Goal: Task Accomplishment & Management: Complete application form

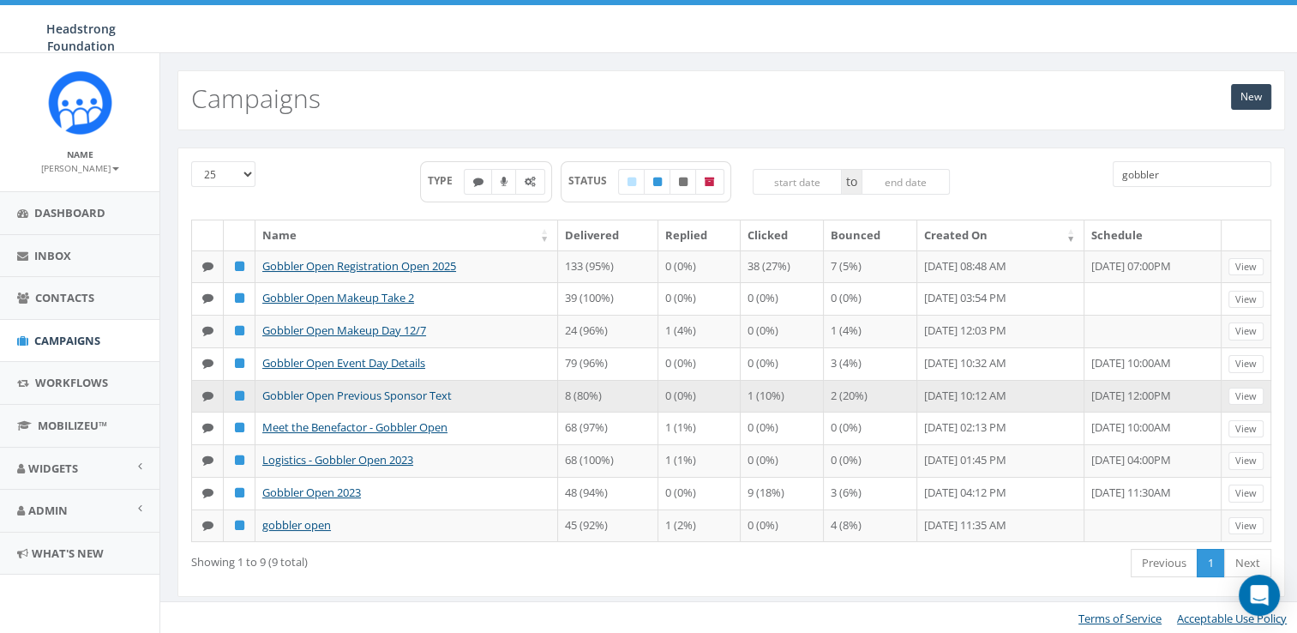
type input "gobbler"
click at [436, 403] on link "Gobbler Open Previous Sponsor Text" at bounding box center [356, 394] width 189 height 15
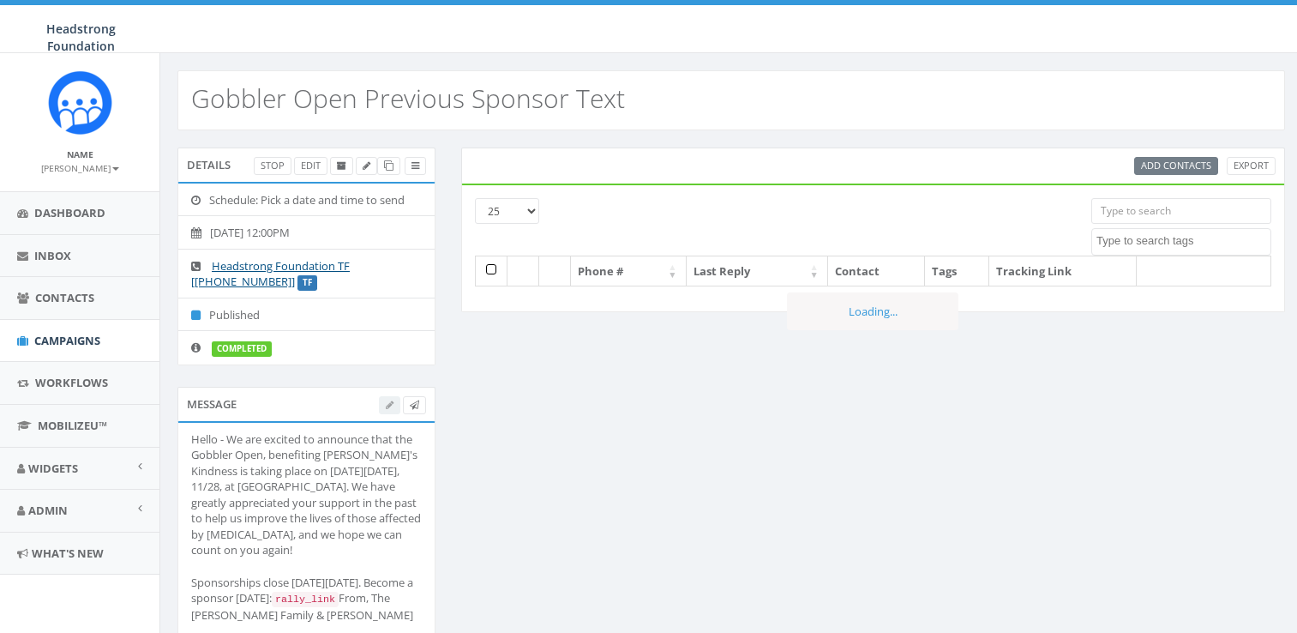
select select
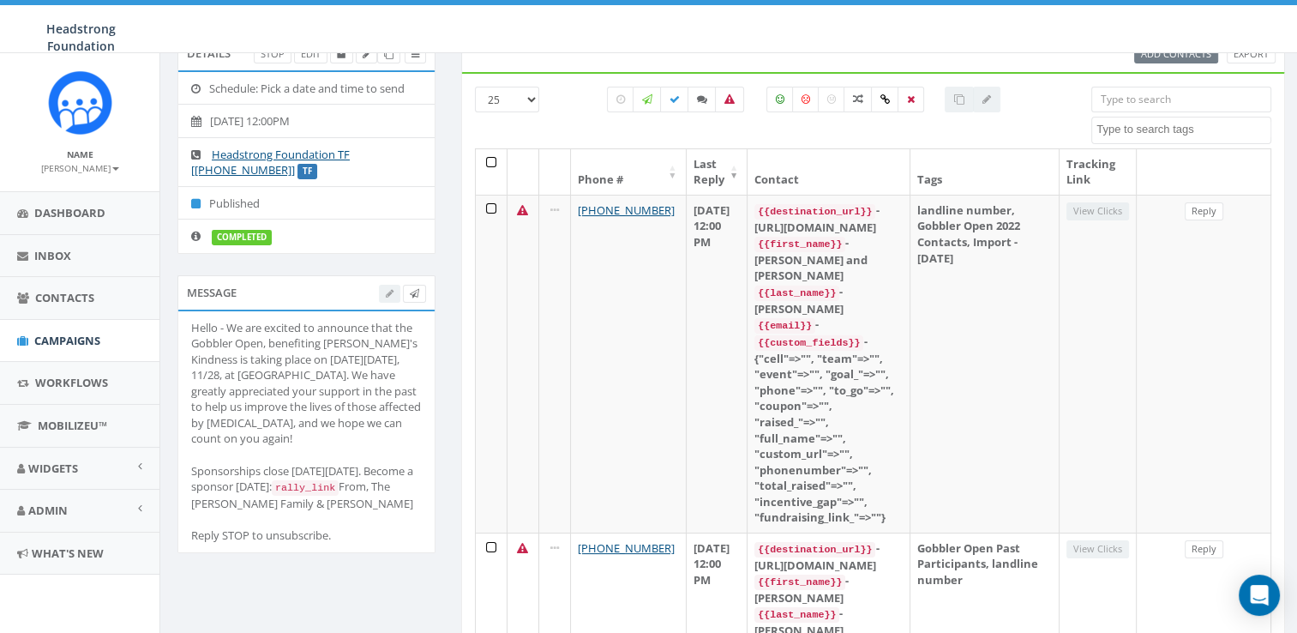
scroll to position [142, 0]
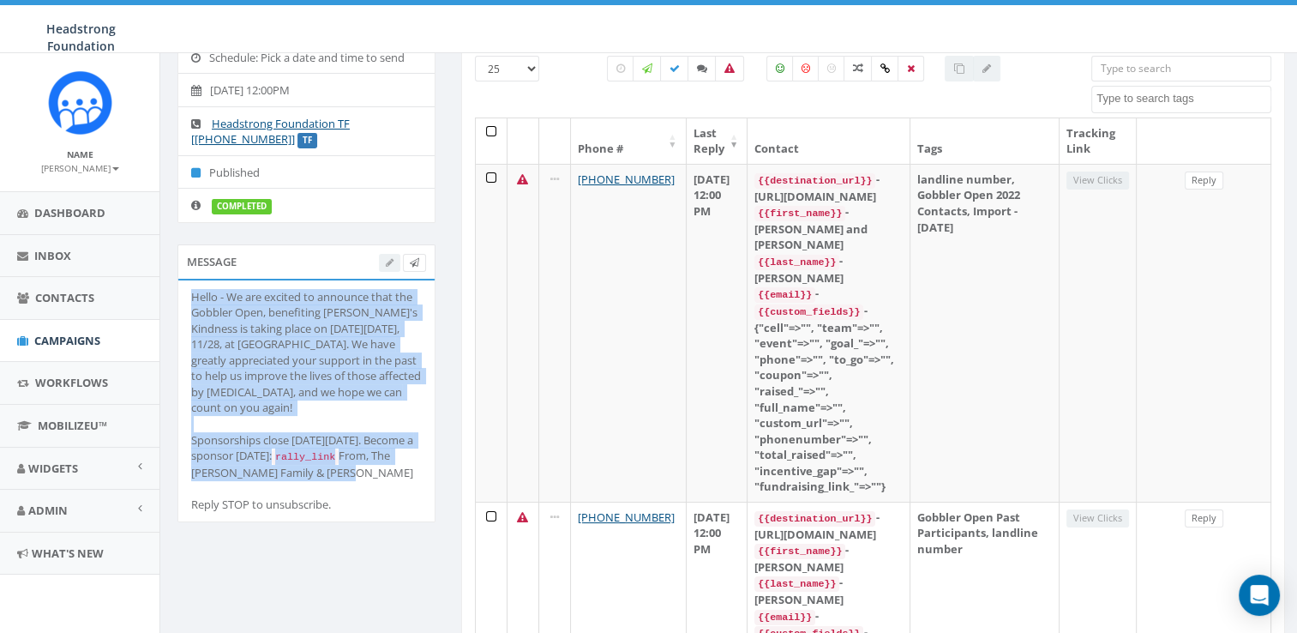
drag, startPoint x: 383, startPoint y: 514, endPoint x: 175, endPoint y: 292, distance: 304.4
click at [175, 292] on div "Message Hello - We are excited to announce that the Gobbler Open, benefiting Ke…" at bounding box center [307, 393] width 284 height 299
drag, startPoint x: 175, startPoint y: 292, endPoint x: 285, endPoint y: 330, distance: 116.0
copy div "Hello - We are excited to announce that the Gobbler Open, benefiting Kendra's K…"
click at [87, 207] on span "Dashboard" at bounding box center [69, 212] width 71 height 15
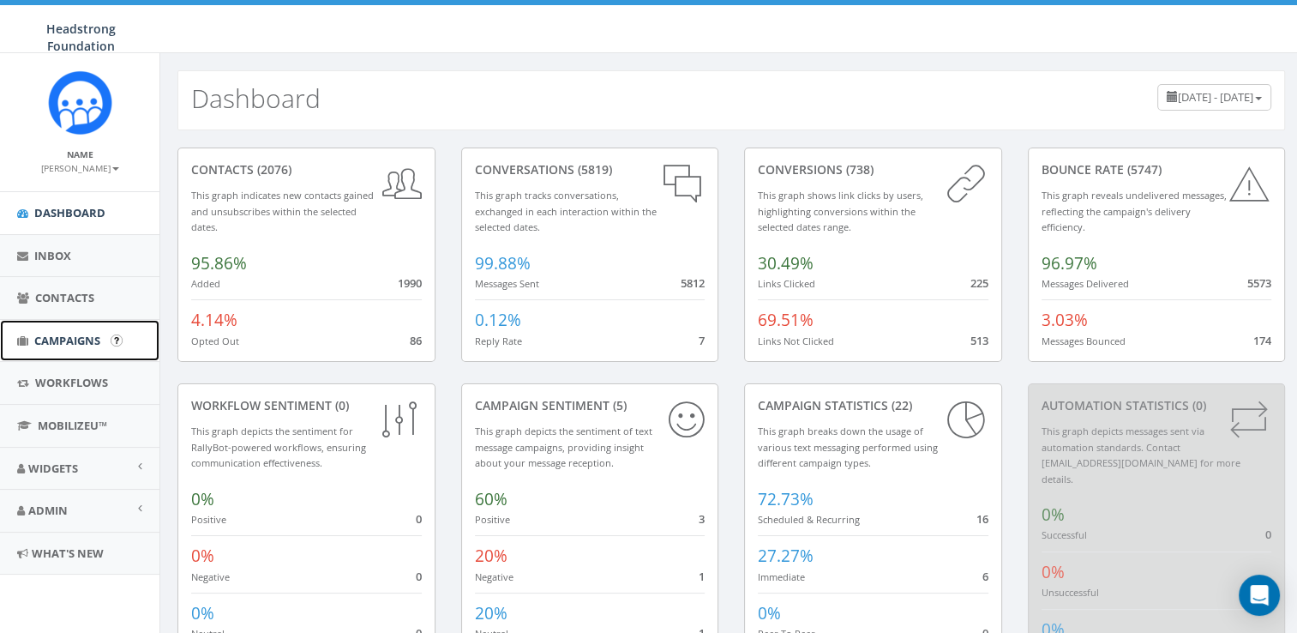
click at [60, 352] on link "Campaigns" at bounding box center [79, 341] width 159 height 42
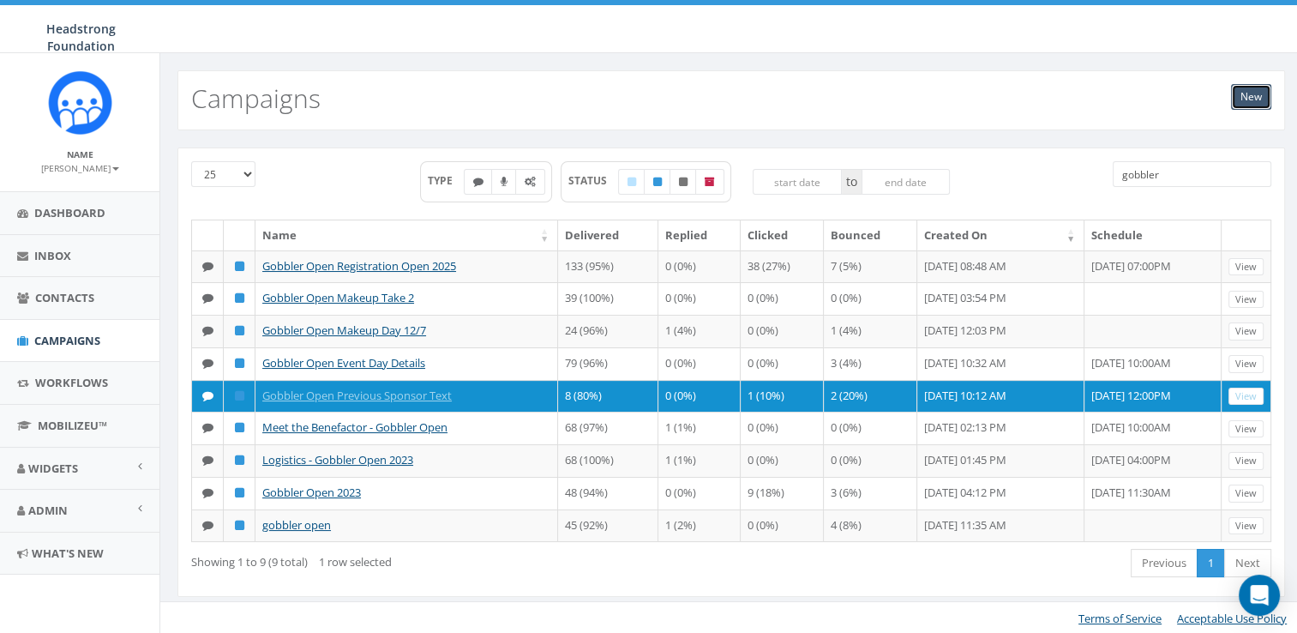
click at [1253, 86] on link "New" at bounding box center [1251, 97] width 40 height 26
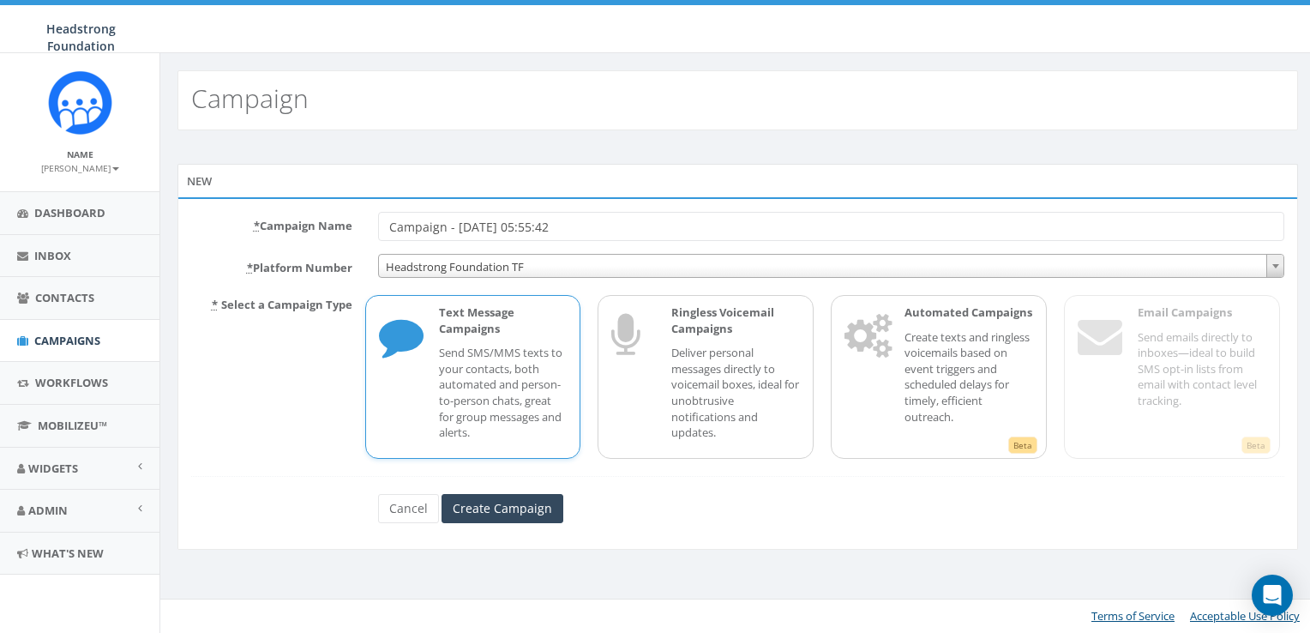
drag, startPoint x: 610, startPoint y: 229, endPoint x: 381, endPoint y: 225, distance: 229.7
click at [381, 225] on input "Campaign - [DATE] 05:55:42" at bounding box center [831, 226] width 907 height 29
type input "Gobbler Open - Previous Sponsor Text"
click at [302, 255] on label "* Platform Number" at bounding box center [271, 265] width 187 height 22
click at [378, 255] on select "Headstrong Foundation TF TF - Secondary Line" at bounding box center [378, 254] width 1 height 1
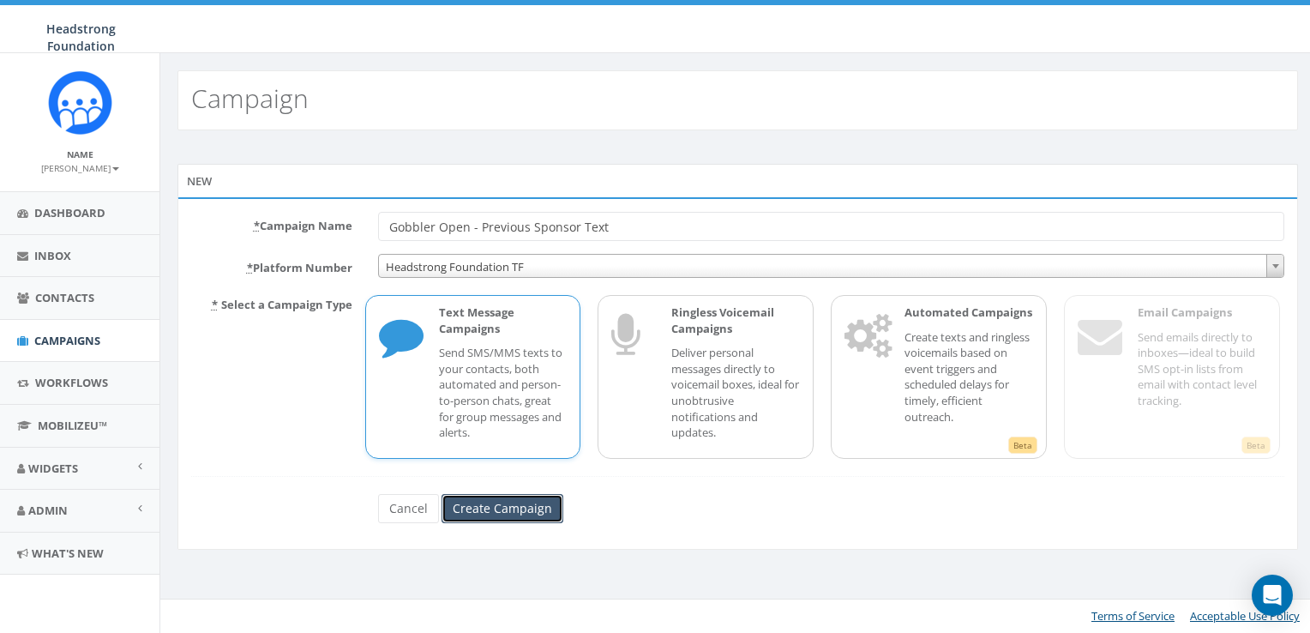
click at [489, 499] on input "Create Campaign" at bounding box center [502, 508] width 122 height 29
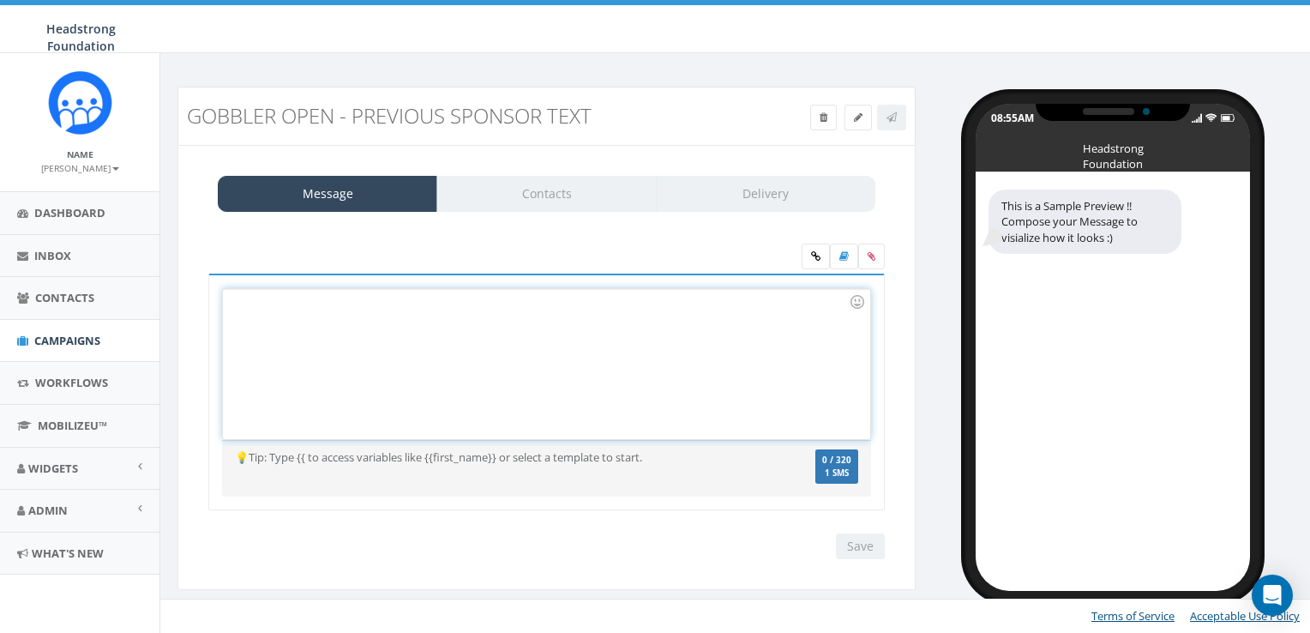
click at [466, 345] on div at bounding box center [546, 364] width 646 height 150
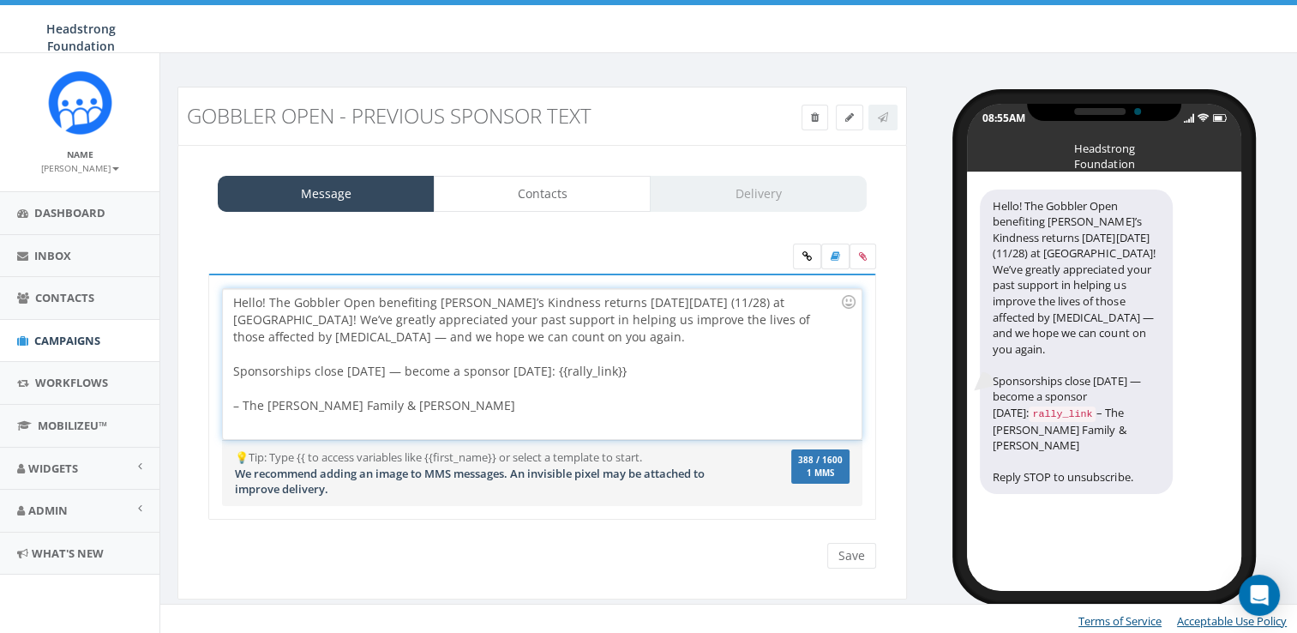
click at [405, 350] on div at bounding box center [536, 353] width 607 height 17
drag, startPoint x: 302, startPoint y: 333, endPoint x: 291, endPoint y: 334, distance: 10.4
click at [291, 334] on div "Hello! The Gobbler Open benefiting Kendra’s Kindness returns Thanksgiving Day (…" at bounding box center [542, 364] width 638 height 150
click at [710, 305] on div "Hello! The Gobbler Open benefiting Kendra’s Kindness returns Thanksgiving Day (…" at bounding box center [542, 364] width 638 height 150
click at [231, 367] on div "Hello! The Gobbler Open benefiting Kendra’s Kindness returns Thanksgiving Day (…" at bounding box center [542, 364] width 638 height 150
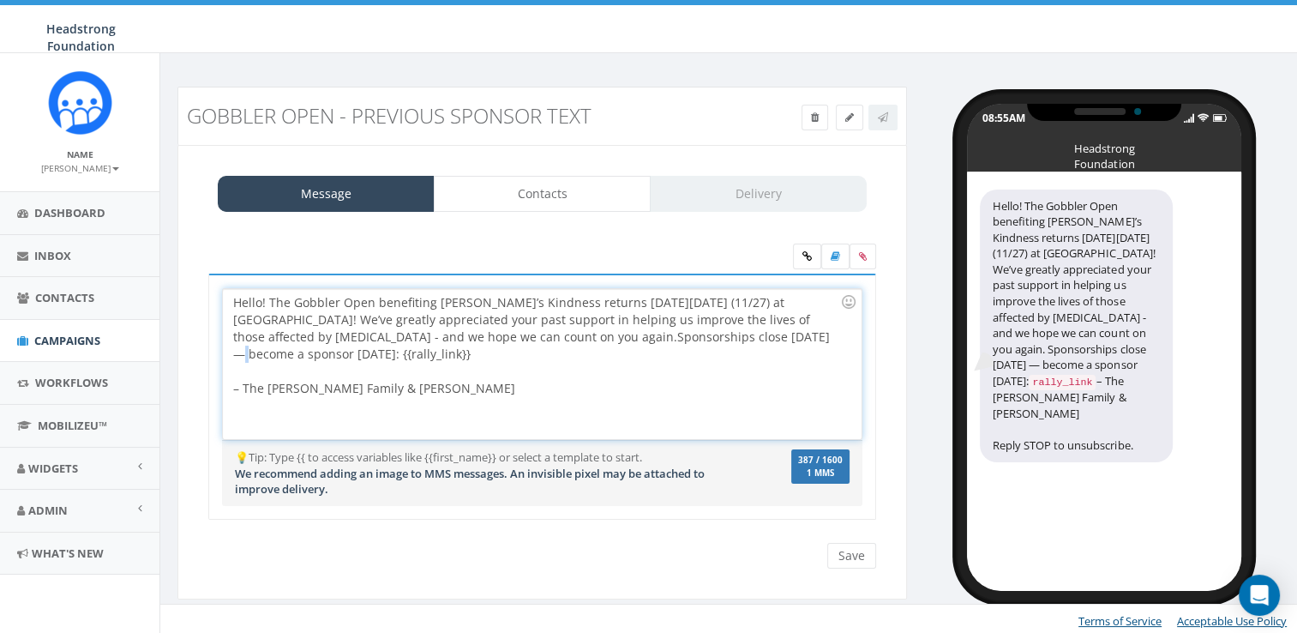
click at [686, 333] on span "Sponsorships close Nov. 13 — become a sponsor today: {{rally_link}}" at bounding box center [533, 344] width 600 height 33
click at [685, 370] on div at bounding box center [536, 371] width 607 height 17
click at [675, 363] on div at bounding box center [536, 371] width 607 height 17
click at [528, 340] on span "Sponsorships close Nov. 13 - become a sponsor today: {{rally_link}}" at bounding box center [537, 344] width 608 height 33
click at [420, 356] on div "Hello! The Gobbler Open benefiting Kendra’s Kindness returns Thanksgiving Day (…" at bounding box center [542, 364] width 638 height 150
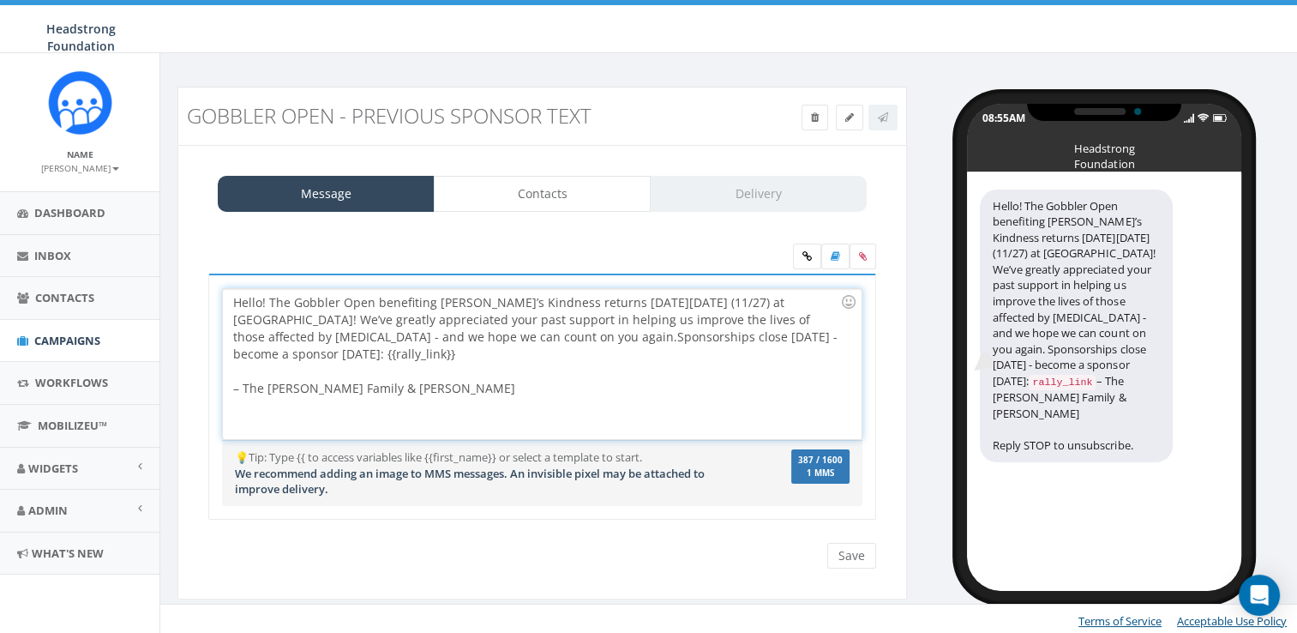
click at [278, 372] on div at bounding box center [536, 371] width 607 height 17
click at [233, 367] on div "Hello! The Gobbler Open benefiting Kendra’s Kindness returns Thanksgiving Day (…" at bounding box center [542, 364] width 638 height 150
click at [231, 371] on div "Hello! The Gobbler Open benefiting Kendra’s Kindness returns Thanksgiving Day (…" at bounding box center [542, 364] width 638 height 150
click at [280, 390] on div "Hello! The Gobbler Open benefiting Kendra’s Kindness returns Thanksgiving Day (…" at bounding box center [542, 364] width 638 height 150
click at [299, 366] on div "Hello! The Gobbler Open benefiting Kendra’s Kindness returns Thanksgiving Day (…" at bounding box center [542, 364] width 638 height 150
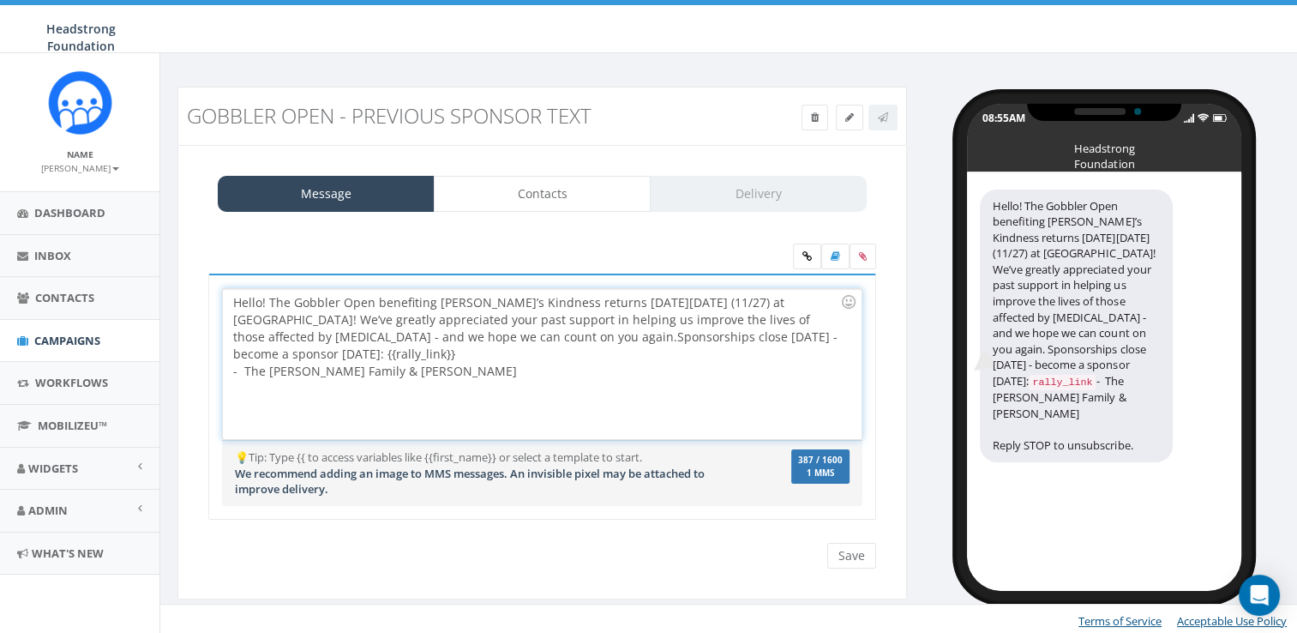
click at [303, 351] on div "Hello! The Gobbler Open benefiting Kendra’s Kindness returns Thanksgiving Day (…" at bounding box center [542, 364] width 638 height 150
drag, startPoint x: 309, startPoint y: 354, endPoint x: 165, endPoint y: 348, distance: 144.1
click at [165, 348] on div "Gobbler Open - Previous Sponsor Text Test Message Status: Message Contacts Deli…" at bounding box center [542, 354] width 755 height 534
drag, startPoint x: 269, startPoint y: 352, endPoint x: 209, endPoint y: 347, distance: 60.2
click at [209, 347] on div "Hello! The Gobbler Open benefiting Kendra’s Kindness returns Thanksgiving Day (…" at bounding box center [542, 396] width 668 height 246
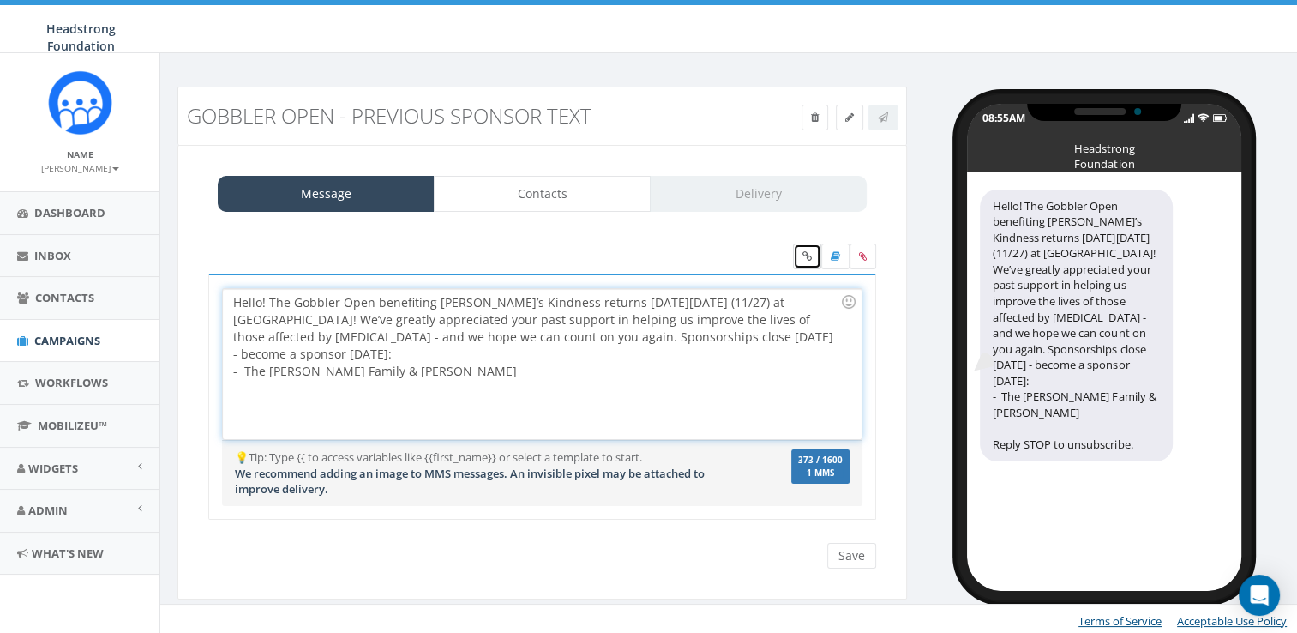
click at [813, 254] on link at bounding box center [807, 256] width 28 height 26
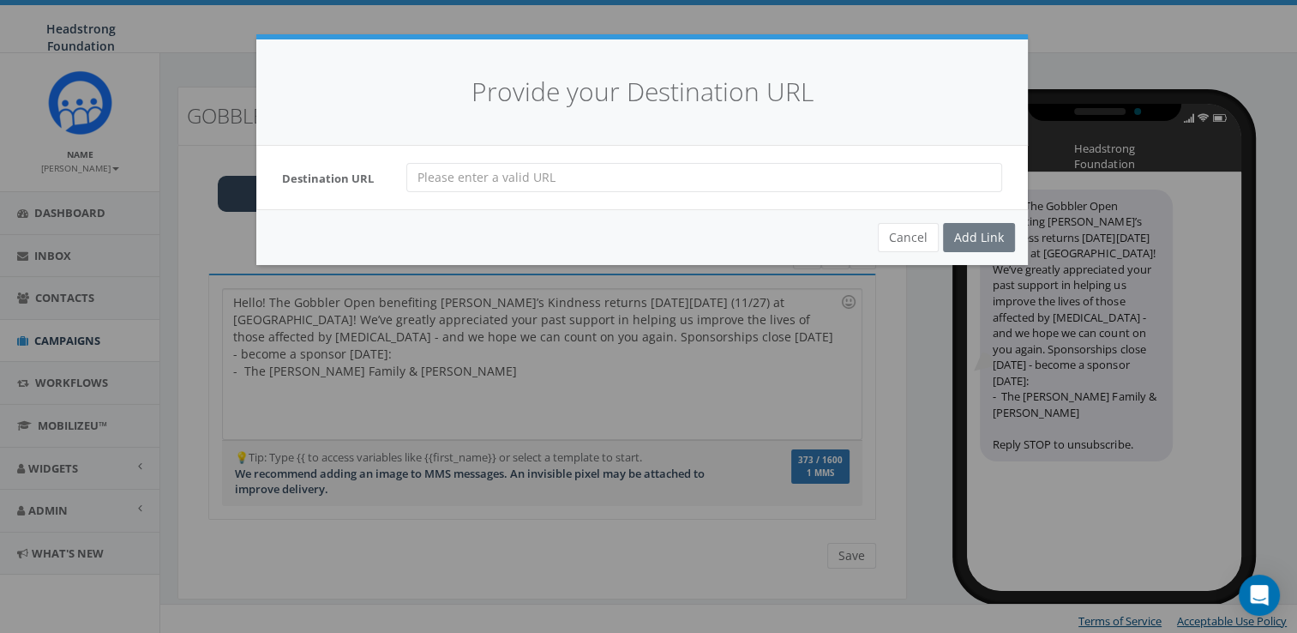
click at [706, 179] on input "url" at bounding box center [704, 177] width 596 height 29
paste input "https://www.headstrong.org/gobbleropen"
type input "https://www.headstrong.org/gobbleropen"
click at [954, 233] on div "Add Link" at bounding box center [979, 237] width 72 height 29
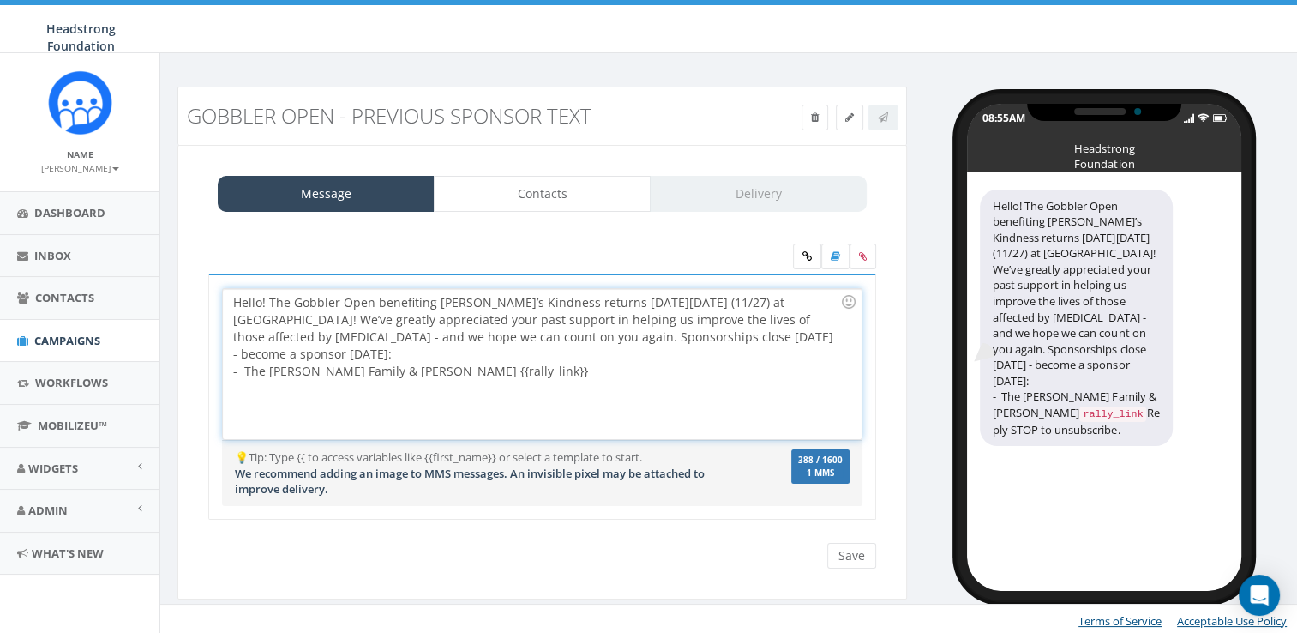
click at [477, 354] on div "Hello! The Gobbler Open benefiting Kendra’s Kindness returns Thanksgiving Day (…" at bounding box center [542, 364] width 638 height 150
click at [471, 365] on div "Hello! The Gobbler Open benefiting Kendra’s Kindness returns Thanksgiving Day (…" at bounding box center [542, 364] width 638 height 150
drag, startPoint x: 492, startPoint y: 358, endPoint x: 405, endPoint y: 352, distance: 87.6
click at [405, 352] on div "Hello! The Gobbler Open benefiting Kendra’s Kindness returns Thanksgiving Day (…" at bounding box center [542, 364] width 638 height 150
copy div "{{rally_link}}"
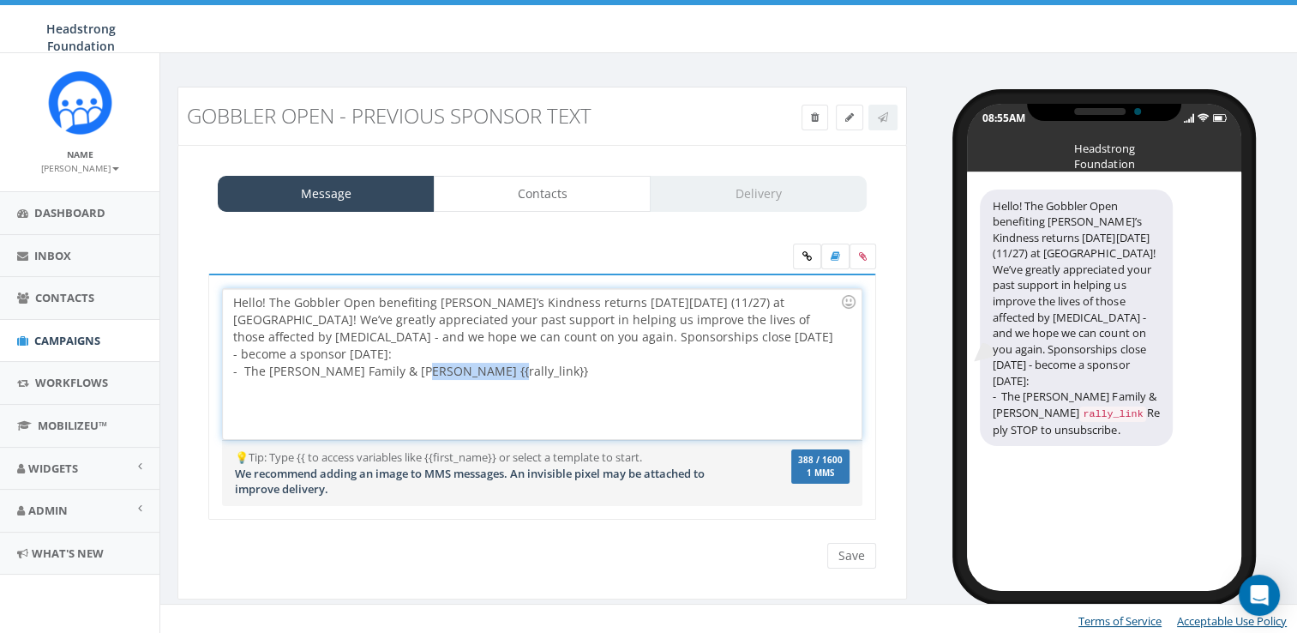
click at [830, 332] on div "Hello! The Gobbler Open benefiting Kendra’s Kindness returns Thanksgiving Day (…" at bounding box center [542, 364] width 638 height 150
drag, startPoint x: 483, startPoint y: 364, endPoint x: 413, endPoint y: 365, distance: 70.3
click at [412, 365] on div "Hello! The Gobbler Open benefiting Kendra’s Kindness returns Thanksgiving Day (…" at bounding box center [542, 364] width 638 height 150
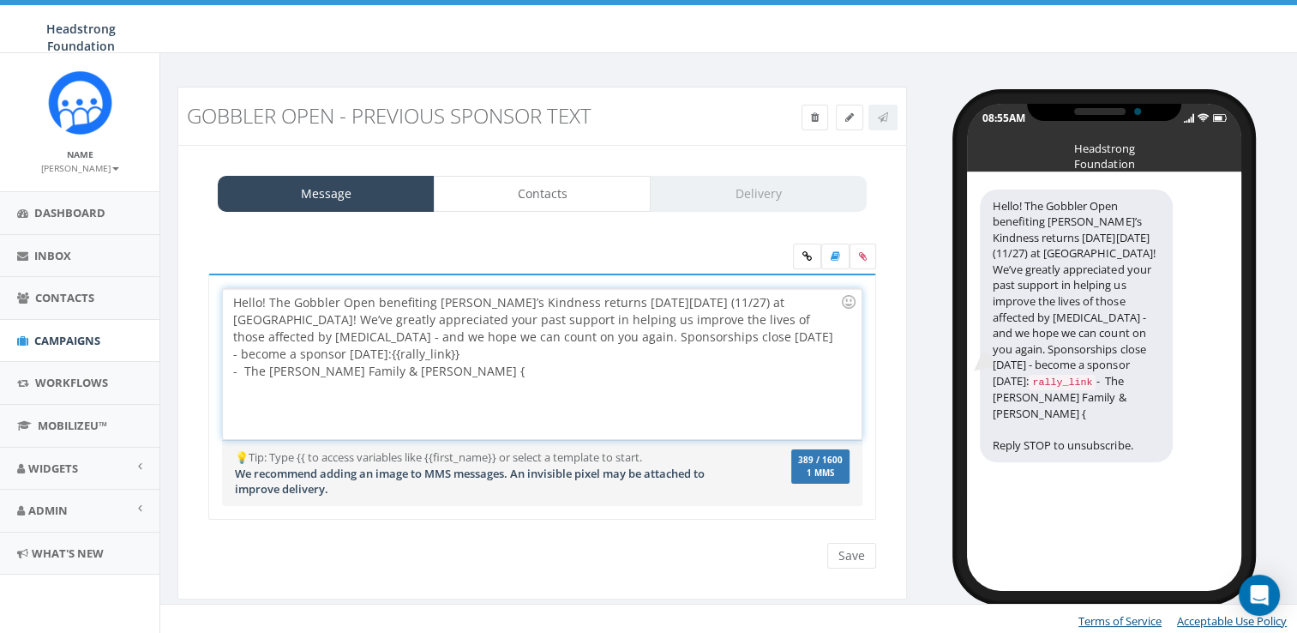
click at [425, 367] on div "Hello! The Gobbler Open benefiting Kendra’s Kindness returns Thanksgiving Day (…" at bounding box center [542, 364] width 638 height 150
click at [398, 351] on div "Hello! The Gobbler Open benefiting Kendra’s Kindness returns Thanksgiving Day (…" at bounding box center [542, 364] width 638 height 150
click at [639, 298] on div "Hello! The Gobbler Open benefiting Kendra’s Kindness returns Thanksgiving Day (…" at bounding box center [542, 364] width 638 height 150
click at [500, 315] on div "Hello! The Gobbler Open benefiting Kendra’s Kindness returns Thanksgiving Day (…" at bounding box center [542, 364] width 638 height 150
click at [373, 337] on div "Hello! The Gobbler Open benefiting Kendra’s Kindness returns Thanksgiving Day (…" at bounding box center [542, 364] width 638 height 150
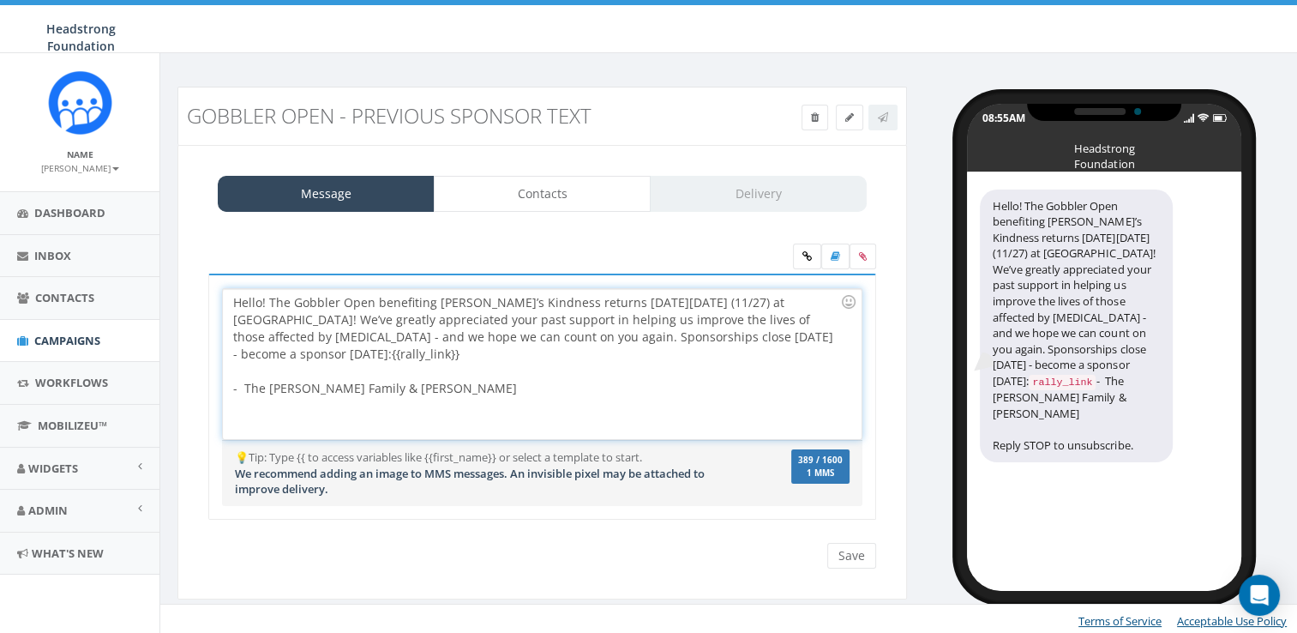
click at [333, 327] on div "Hello! The Gobbler Open benefiting Kendra’s Kindness returns Thanksgiving Day (…" at bounding box center [542, 364] width 638 height 150
drag, startPoint x: 295, startPoint y: 332, endPoint x: 285, endPoint y: 332, distance: 9.4
click at [285, 332] on div "Hello! The Gobbler Open benefiting Kendra’s Kindness returns Thanksgiving Day (…" at bounding box center [542, 364] width 638 height 150
click at [431, 373] on div "- The [PERSON_NAME] Family & [PERSON_NAME]" at bounding box center [536, 380] width 607 height 34
click at [525, 333] on div "Hello! The Gobbler Open benefiting Kendra’s Kindness returns Thanksgiving Day (…" at bounding box center [542, 364] width 638 height 150
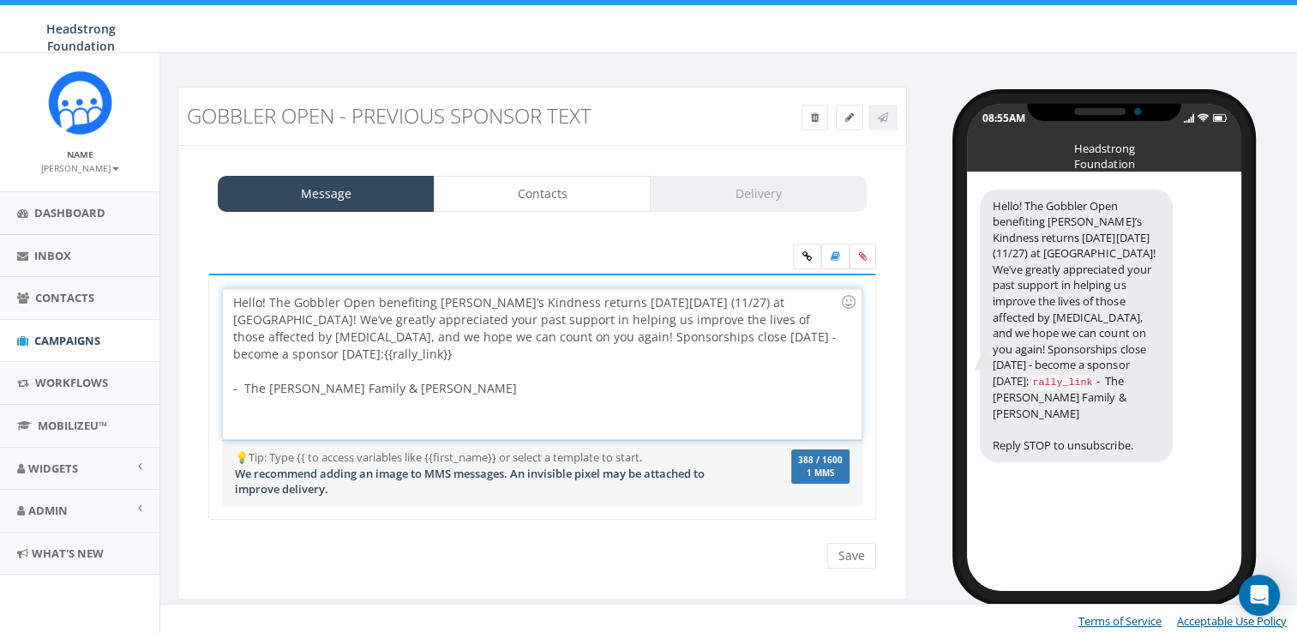
click at [540, 338] on div "Hello! The Gobbler Open benefiting Kendra’s Kindness returns Thanksgiving Day (…" at bounding box center [542, 364] width 638 height 150
click at [377, 379] on div "Hello! The Gobbler Open benefiting Kendra’s Kindness returns Thanksgiving Day (…" at bounding box center [542, 364] width 638 height 150
click at [685, 377] on div "Hello! The Gobbler Open benefiting Kendra’s Kindness returns Thanksgiving Day (…" at bounding box center [542, 364] width 638 height 150
drag, startPoint x: 672, startPoint y: 333, endPoint x: 661, endPoint y: 330, distance: 11.7
click at [661, 330] on div "Hello! The Gobbler Open benefiting Kendra’s Kindness returns Thanksgiving Day (…" at bounding box center [542, 364] width 638 height 150
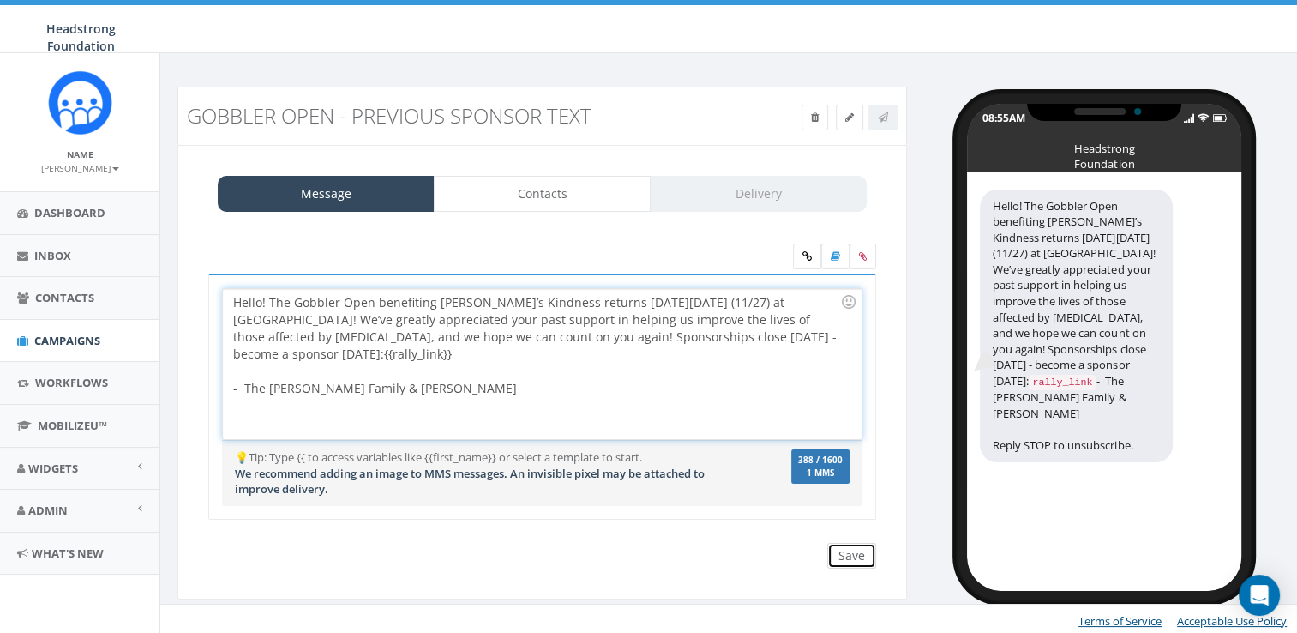
click at [843, 556] on input "Save" at bounding box center [851, 556] width 49 height 26
click at [857, 264] on label at bounding box center [862, 256] width 27 height 26
click at [0, 0] on input "file" at bounding box center [0, 0] width 0 height 0
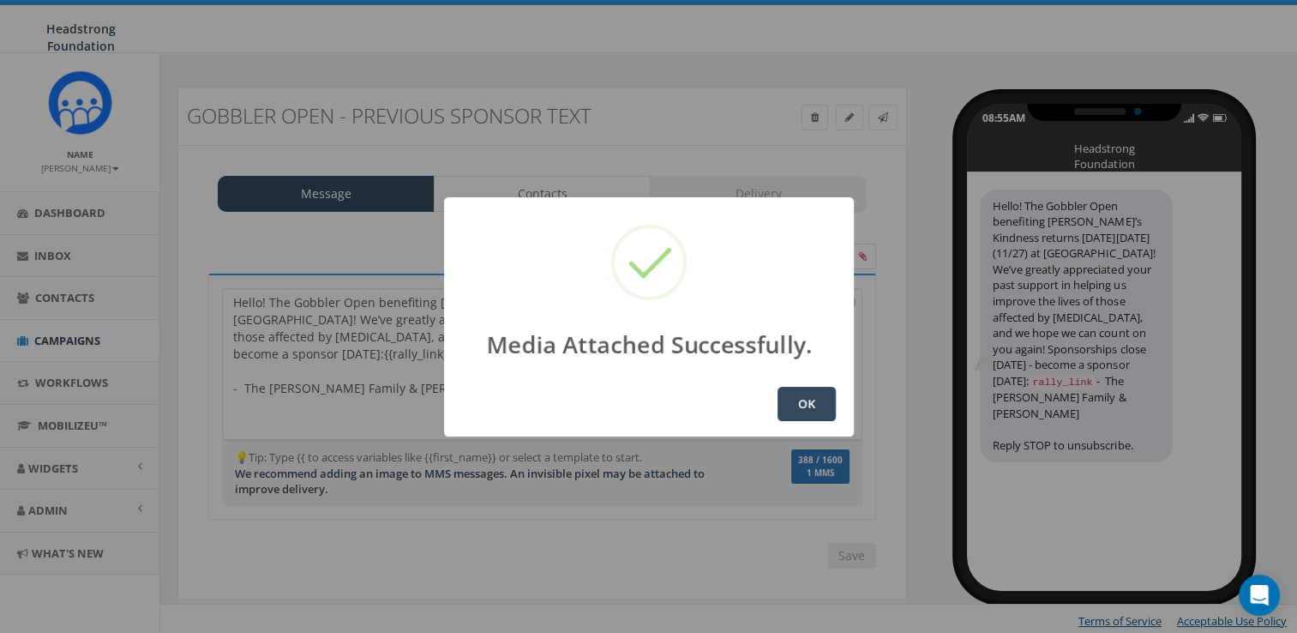
click at [802, 415] on button "OK" at bounding box center [806, 404] width 58 height 34
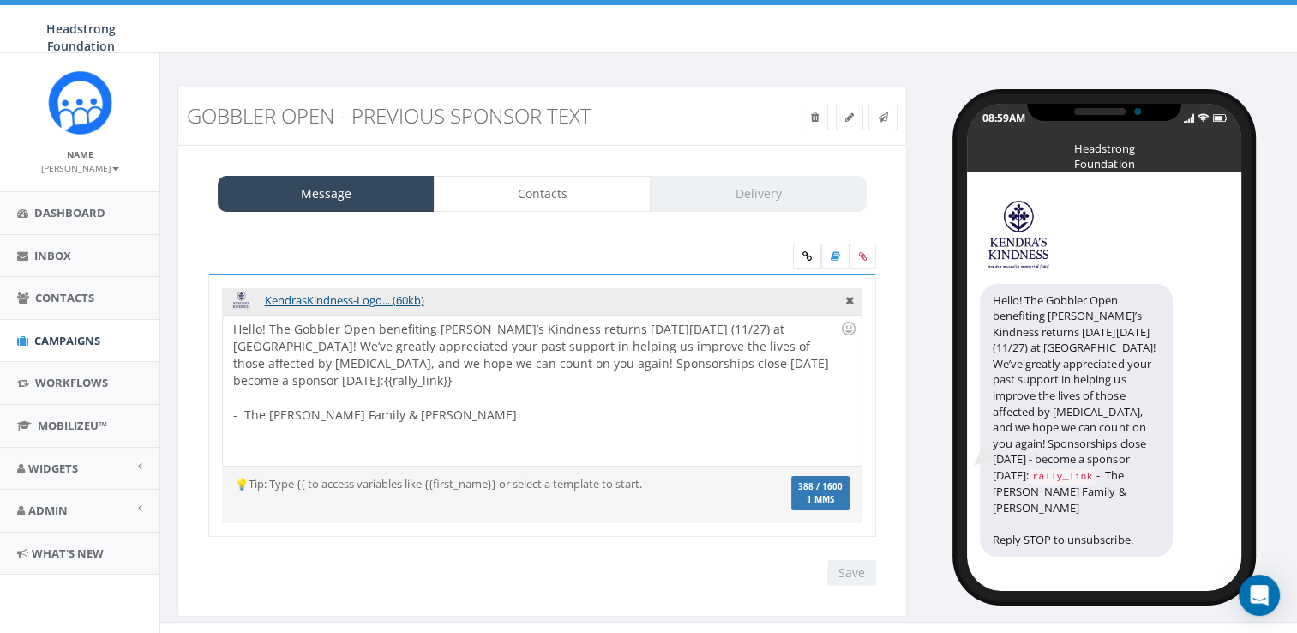
click at [854, 571] on div "Save Next" at bounding box center [847, 573] width 57 height 26
click at [881, 112] on icon at bounding box center [883, 117] width 10 height 10
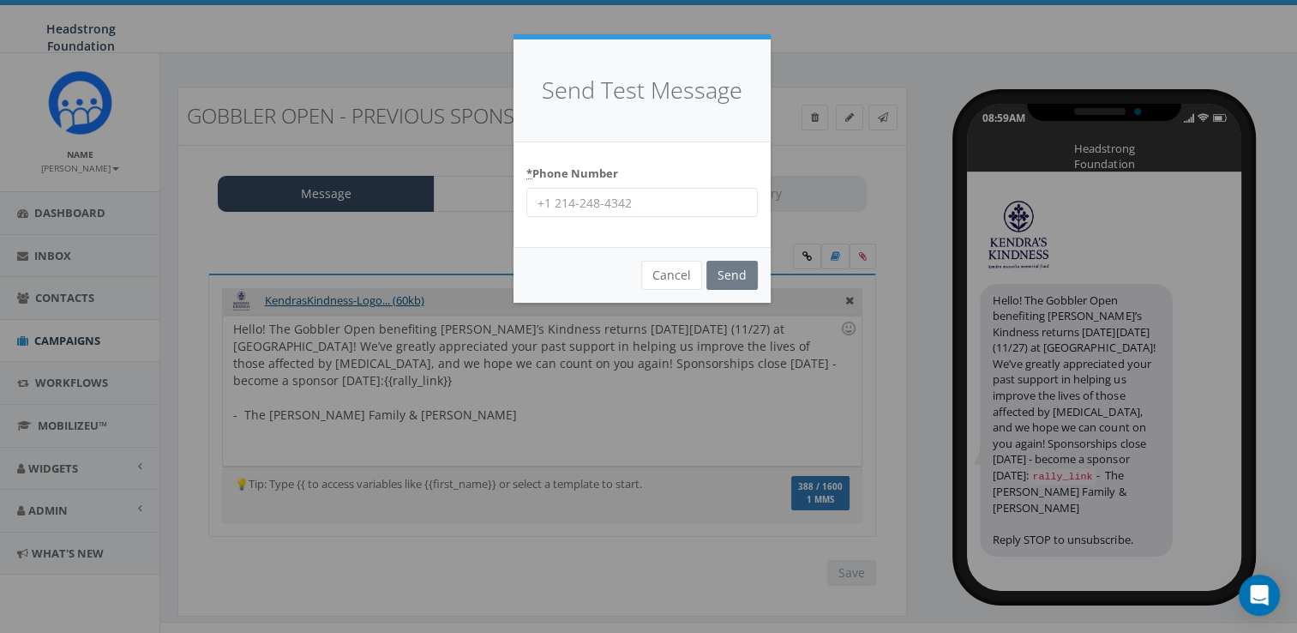
click at [622, 203] on input "* Phone Number" at bounding box center [641, 202] width 231 height 29
type input "6098022576"
click at [731, 283] on input "Send" at bounding box center [731, 275] width 51 height 29
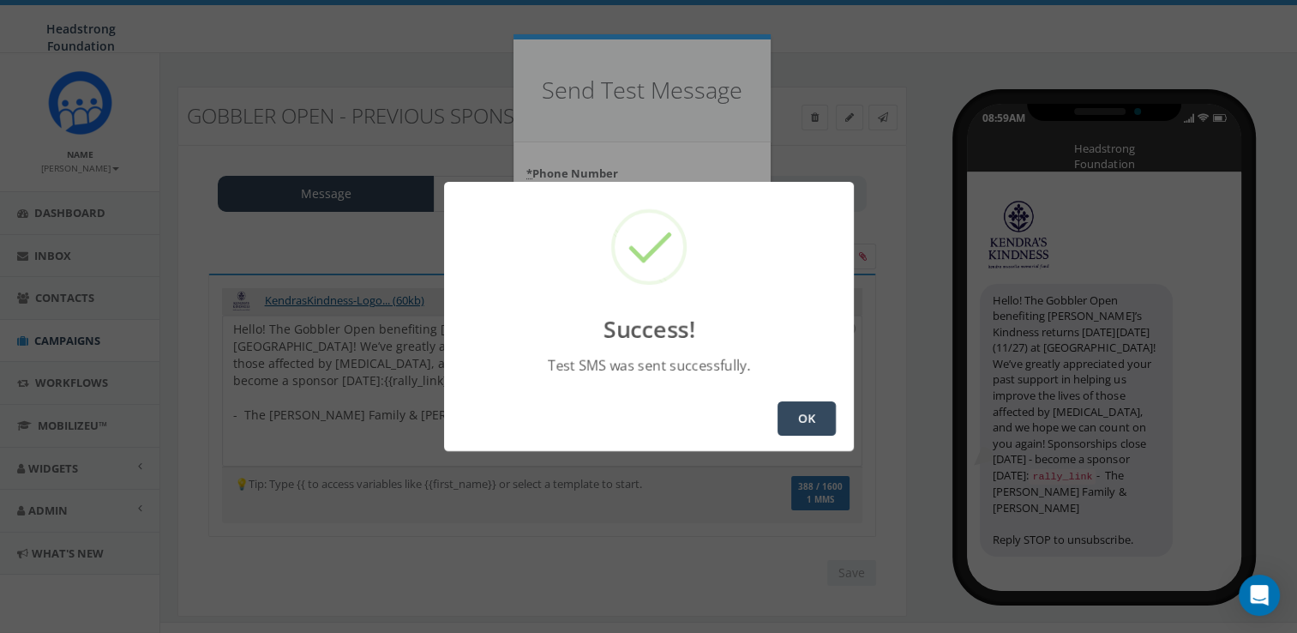
click at [792, 420] on button "OK" at bounding box center [806, 418] width 58 height 34
